Goal: Check status

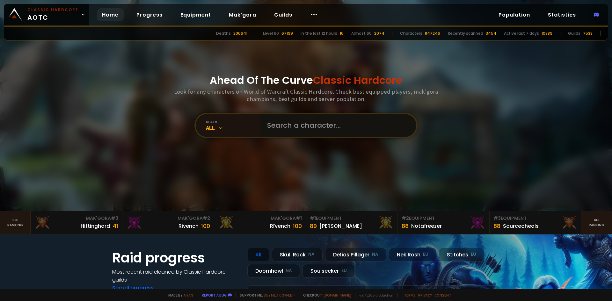
click at [294, 134] on input "text" at bounding box center [335, 125] width 145 height 23
paste input "Dôrii"
type input "Dôrii"
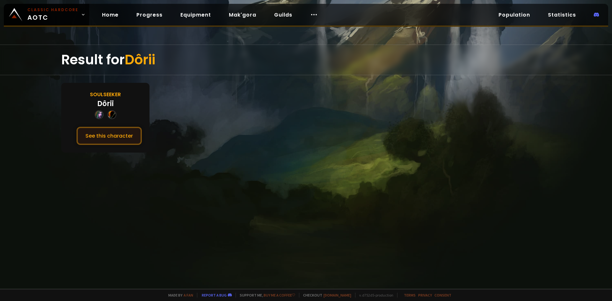
click at [98, 133] on button "See this character" at bounding box center [109, 136] width 65 height 18
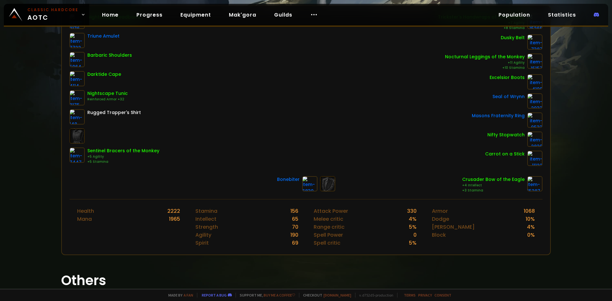
scroll to position [128, 0]
